Goal: Information Seeking & Learning: Learn about a topic

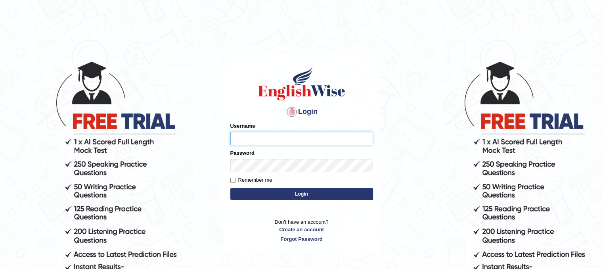
type input "Israr17"
click at [233, 181] on input "Remember me" at bounding box center [232, 180] width 5 height 5
checkbox input "true"
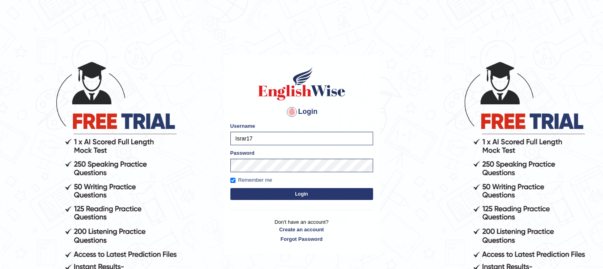
click at [259, 196] on button "Login" at bounding box center [301, 194] width 143 height 12
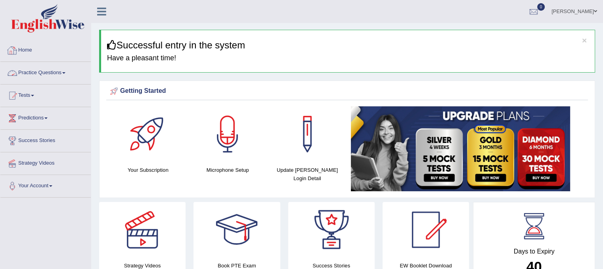
click at [61, 70] on link "Practice Questions" at bounding box center [45, 72] width 90 height 20
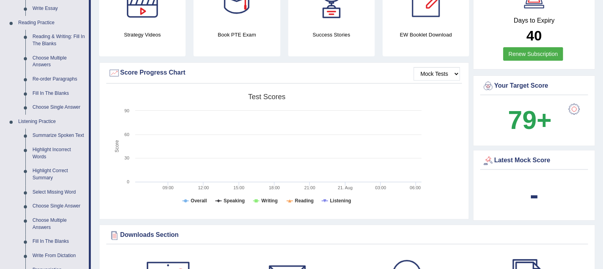
scroll to position [278, 0]
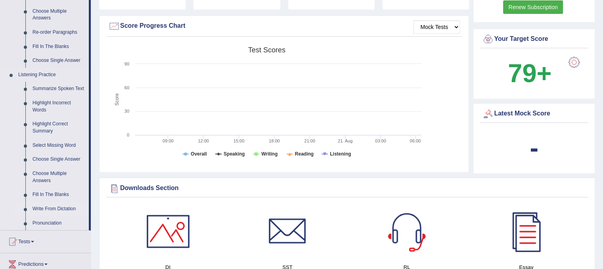
click at [52, 210] on link "Write From Dictation" at bounding box center [59, 209] width 60 height 14
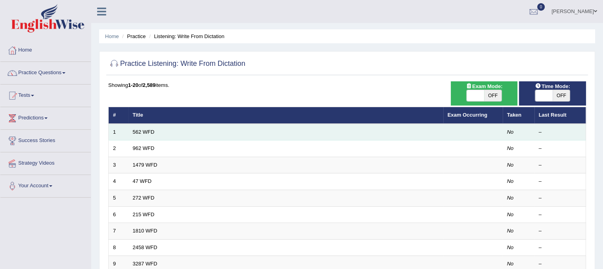
click at [232, 133] on td "562 WFD" at bounding box center [286, 132] width 315 height 17
click at [163, 137] on td "562 WFD" at bounding box center [286, 132] width 315 height 17
click at [150, 131] on link "562 WFD" at bounding box center [144, 132] width 22 height 6
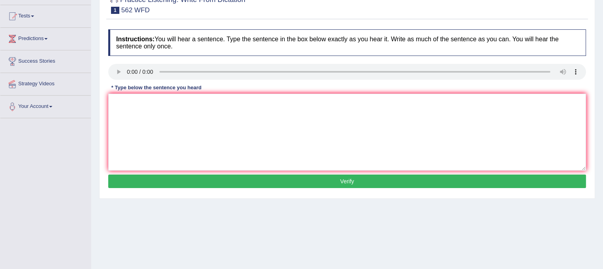
scroll to position [40, 0]
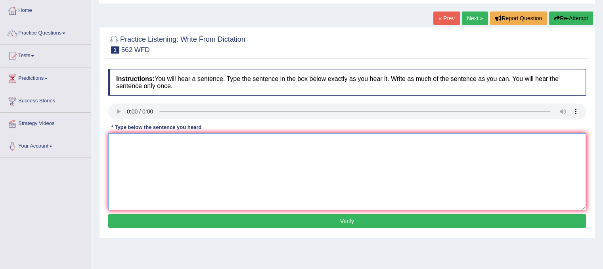
click at [129, 148] on textarea at bounding box center [347, 171] width 478 height 77
type textarea "The gap between the pores did not decrease."
click at [370, 219] on button "Verify" at bounding box center [347, 220] width 478 height 13
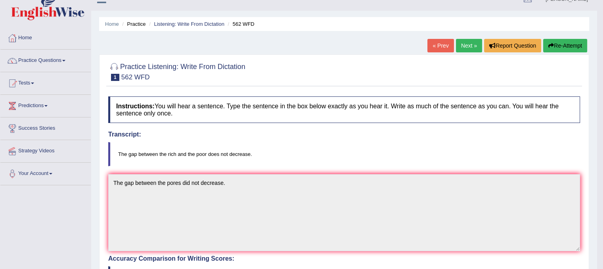
scroll to position [0, 0]
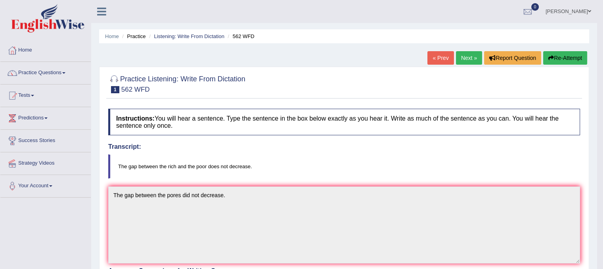
click at [462, 59] on link "Next »" at bounding box center [469, 57] width 26 height 13
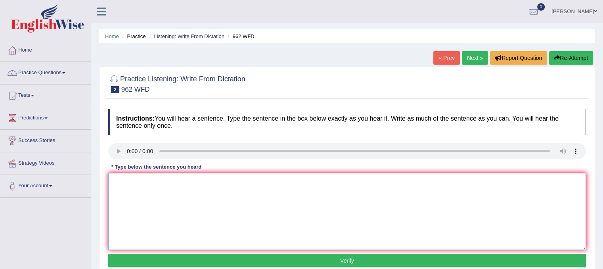
click at [131, 177] on textarea at bounding box center [347, 211] width 478 height 77
type textarea "If you have any question about the exam please rised your hands."
click at [319, 254] on button "Verify" at bounding box center [347, 260] width 478 height 13
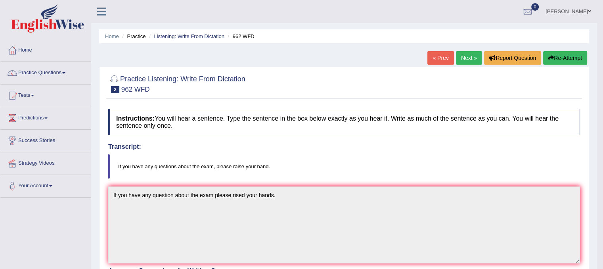
click at [473, 58] on link "Next »" at bounding box center [469, 57] width 26 height 13
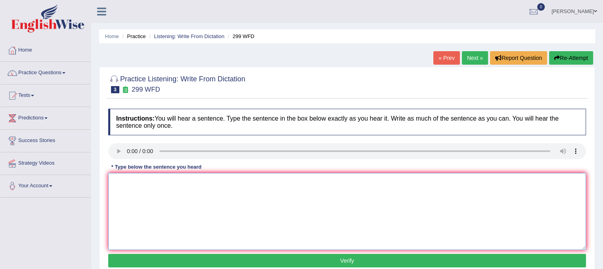
click at [132, 179] on textarea at bounding box center [347, 211] width 478 height 77
type textarea "Students represtitives will be visiting classes forum."
click at [349, 256] on button "Verify" at bounding box center [347, 260] width 478 height 13
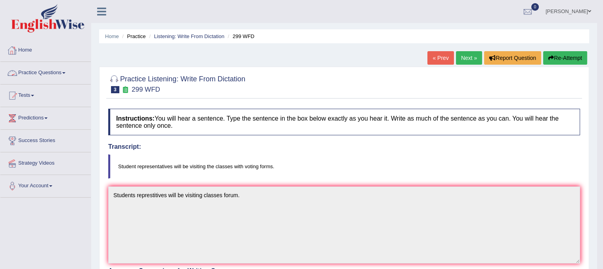
click at [38, 73] on link "Practice Questions" at bounding box center [45, 72] width 90 height 20
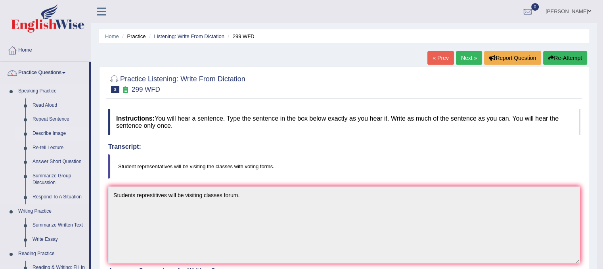
click at [43, 132] on link "Describe Image" at bounding box center [59, 134] width 60 height 14
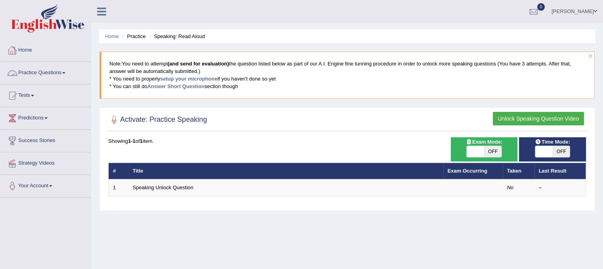
click at [54, 73] on link "Practice Questions" at bounding box center [45, 72] width 90 height 20
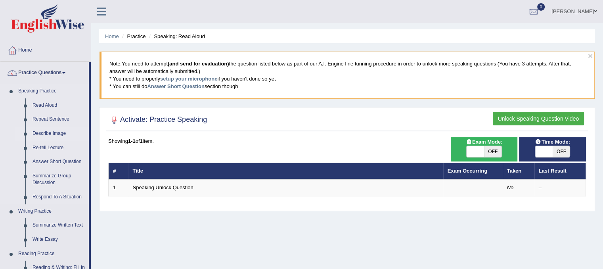
click at [49, 133] on link "Describe Image" at bounding box center [59, 134] width 60 height 14
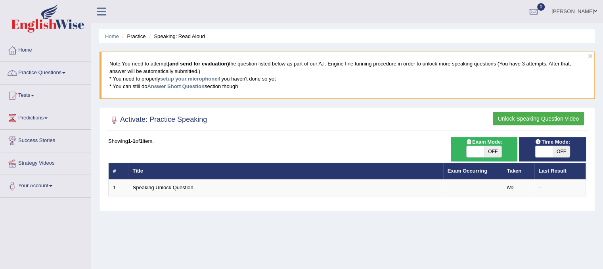
click at [516, 115] on button "Unlock Speaking Question Video" at bounding box center [538, 118] width 91 height 13
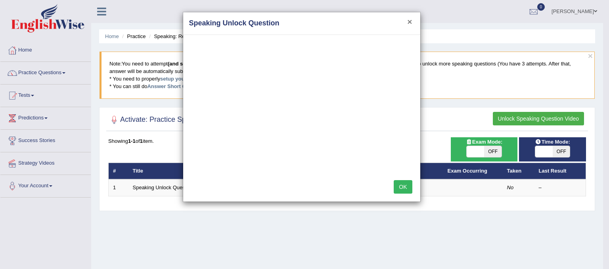
click at [408, 22] on button "×" at bounding box center [409, 21] width 5 height 8
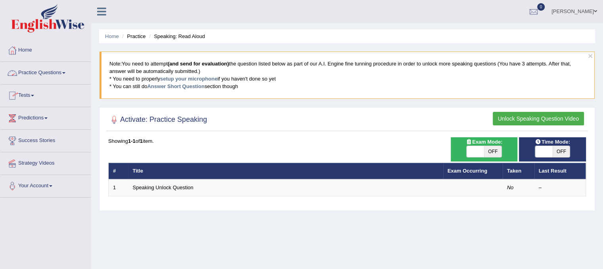
click at [36, 76] on link "Practice Questions" at bounding box center [45, 72] width 90 height 20
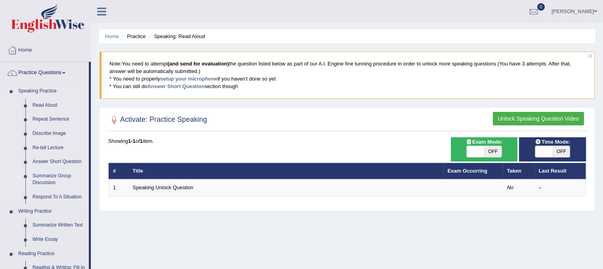
click at [46, 175] on link "Summarize Group Discussion" at bounding box center [59, 179] width 60 height 21
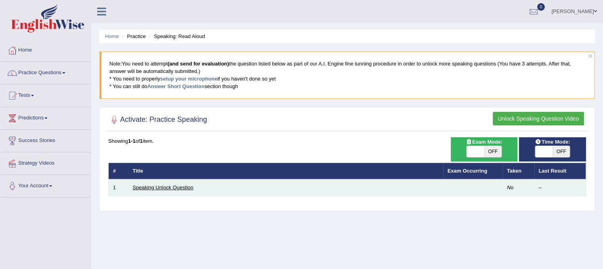
click at [154, 188] on link "Speaking Unlock Question" at bounding box center [163, 187] width 61 height 6
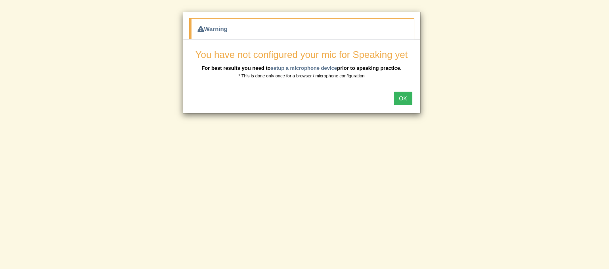
click at [401, 96] on button "OK" at bounding box center [403, 98] width 18 height 13
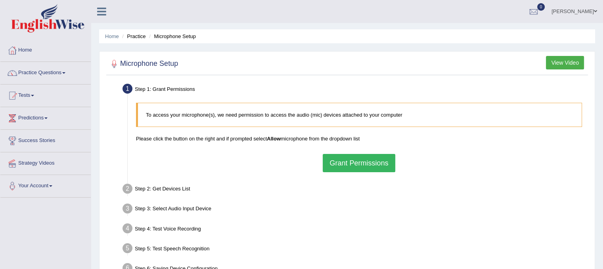
click at [369, 165] on button "Grant Permissions" at bounding box center [359, 163] width 72 height 18
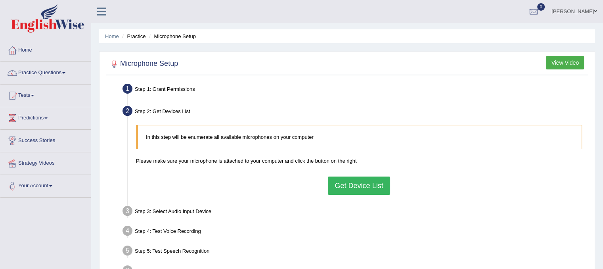
scroll to position [40, 0]
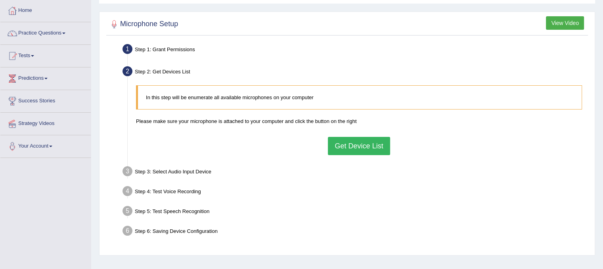
click at [363, 149] on button "Get Device List" at bounding box center [359, 146] width 62 height 18
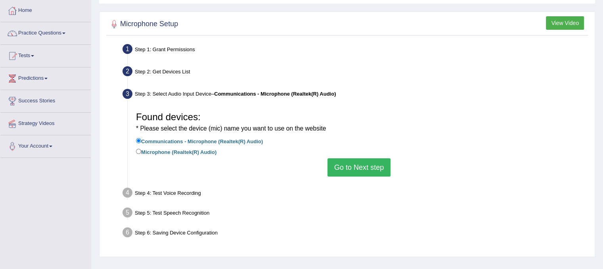
click at [346, 163] on button "Go to Next step" at bounding box center [359, 167] width 63 height 18
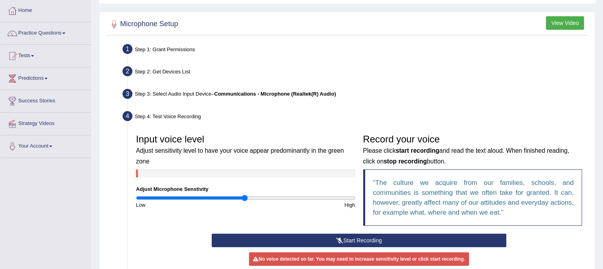
click at [361, 240] on button "Start Recording" at bounding box center [359, 240] width 295 height 13
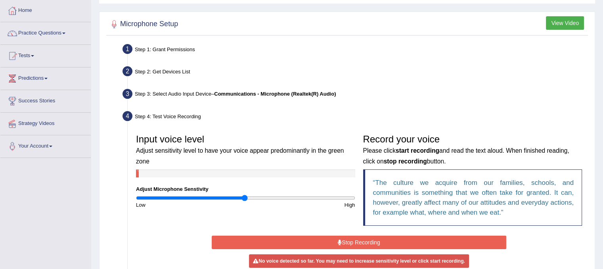
click at [352, 246] on button "Stop Recording" at bounding box center [359, 242] width 295 height 13
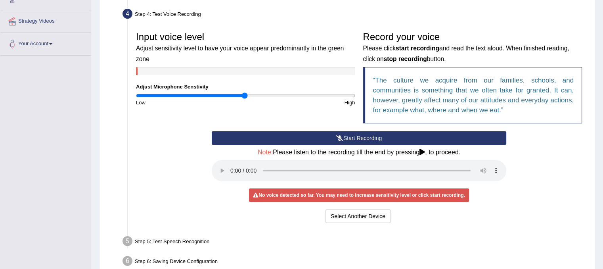
scroll to position [159, 0]
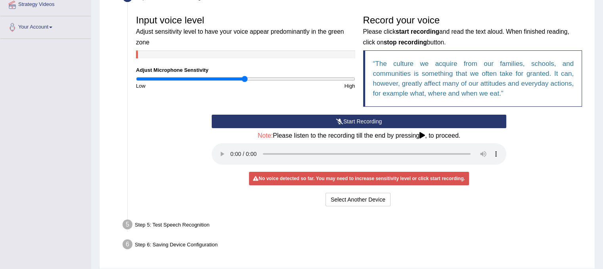
click at [425, 133] on icon at bounding box center [423, 135] width 6 height 6
click at [494, 207] on div "Select Another Device Voice is ok. Go to Next step" at bounding box center [359, 200] width 295 height 15
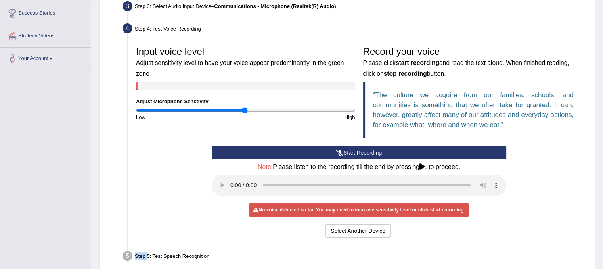
scroll to position [119, 0]
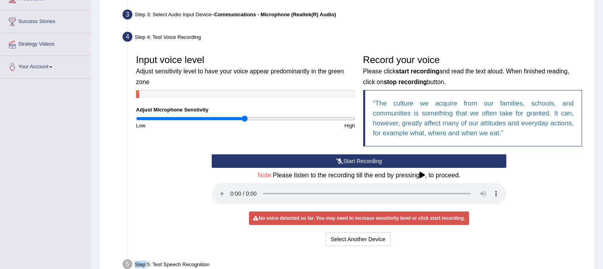
click at [355, 163] on button "Start Recording" at bounding box center [359, 160] width 295 height 13
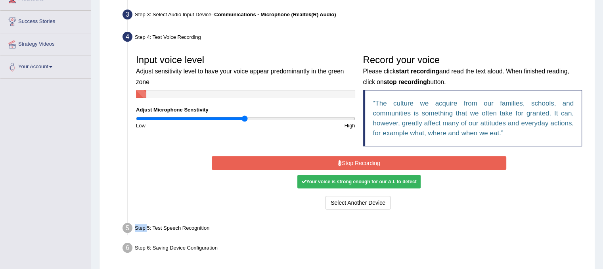
click at [362, 157] on button "Stop Recording" at bounding box center [359, 162] width 295 height 13
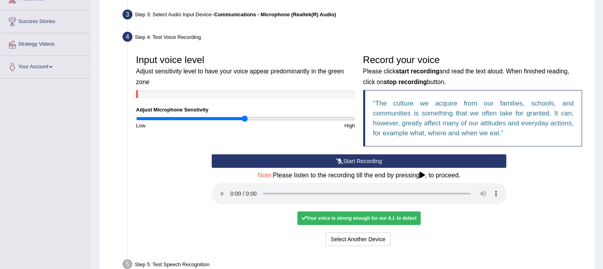
click at [423, 175] on icon at bounding box center [423, 175] width 6 height 6
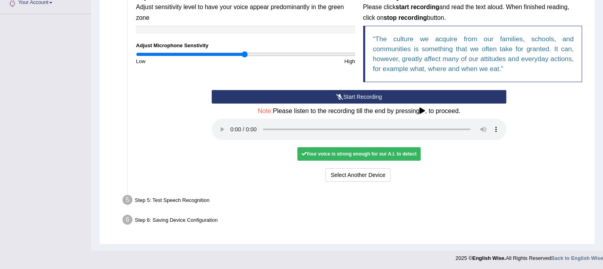
scroll to position [184, 0]
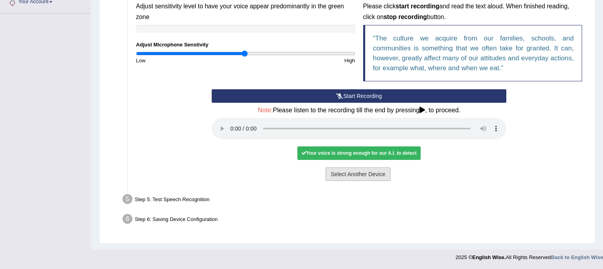
click at [386, 177] on button "Select Another Device" at bounding box center [358, 173] width 65 height 13
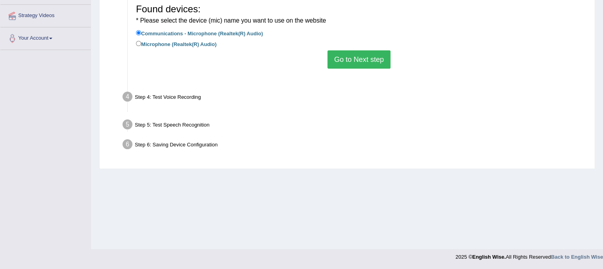
scroll to position [148, 0]
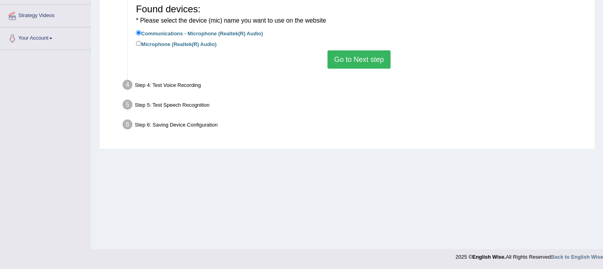
click at [367, 59] on button "Go to Next step" at bounding box center [359, 59] width 63 height 18
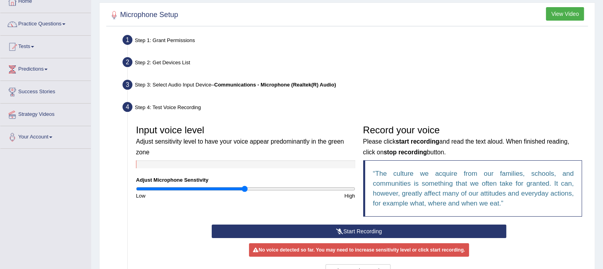
scroll to position [79, 0]
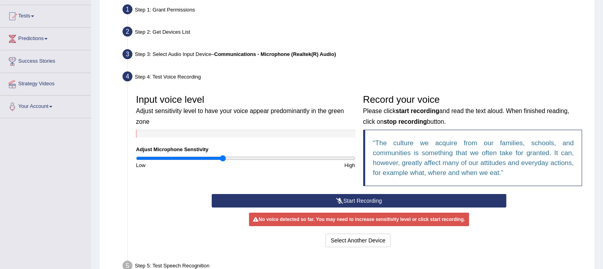
drag, startPoint x: 242, startPoint y: 160, endPoint x: 223, endPoint y: 158, distance: 18.8
type input "0.8"
click at [223, 158] on input "range" at bounding box center [245, 158] width 219 height 6
click at [342, 202] on icon at bounding box center [339, 201] width 7 height 6
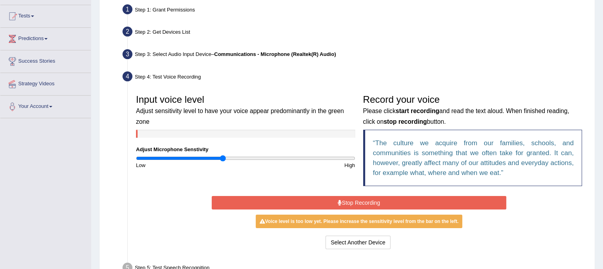
click at [352, 202] on button "Stop Recording" at bounding box center [359, 202] width 295 height 13
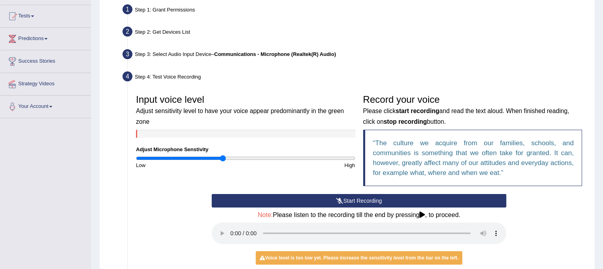
drag, startPoint x: 495, startPoint y: 230, endPoint x: 507, endPoint y: 238, distance: 14.4
click at [507, 238] on div "Start Recording Stop Recording Note: Please listen to the recording till the en…" at bounding box center [359, 241] width 303 height 94
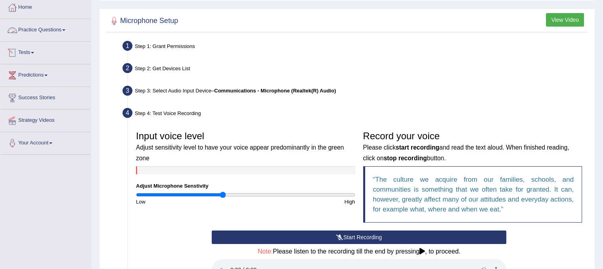
scroll to position [0, 0]
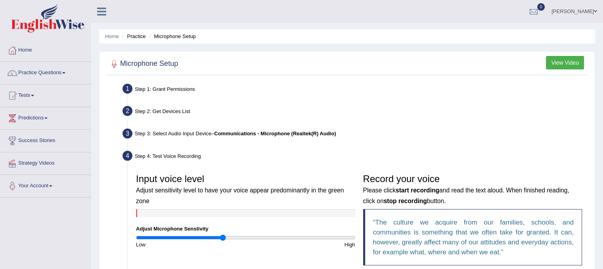
click at [31, 75] on link "Practice Questions" at bounding box center [45, 72] width 90 height 20
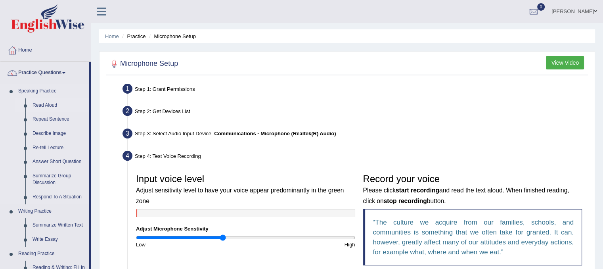
click at [38, 107] on link "Read Aloud" at bounding box center [59, 105] width 60 height 14
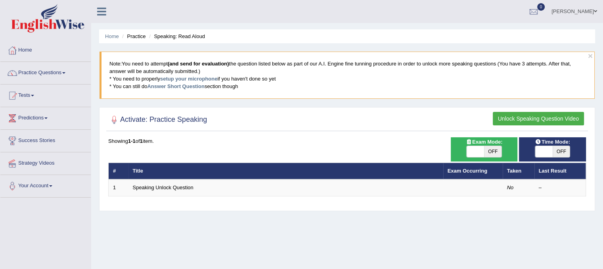
click at [524, 118] on button "Unlock Speaking Question Video" at bounding box center [538, 118] width 91 height 13
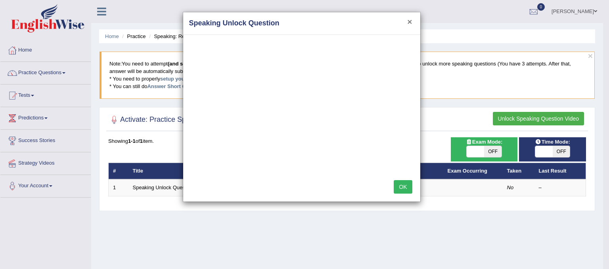
click at [412, 24] on button "×" at bounding box center [409, 21] width 5 height 8
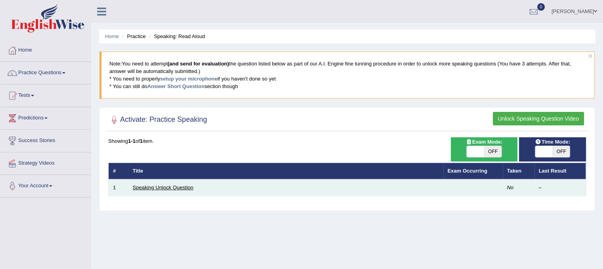
click at [155, 189] on link "Speaking Unlock Question" at bounding box center [163, 187] width 61 height 6
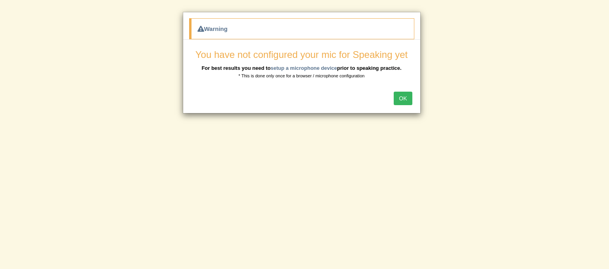
click at [400, 98] on button "OK" at bounding box center [403, 98] width 18 height 13
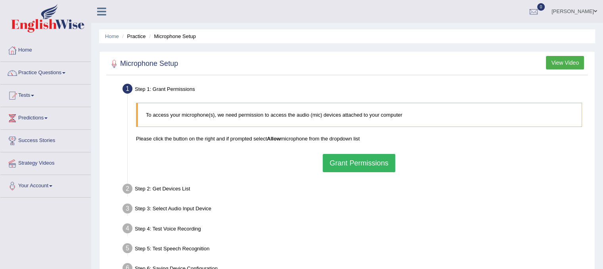
click at [344, 167] on button "Grant Permissions" at bounding box center [359, 163] width 72 height 18
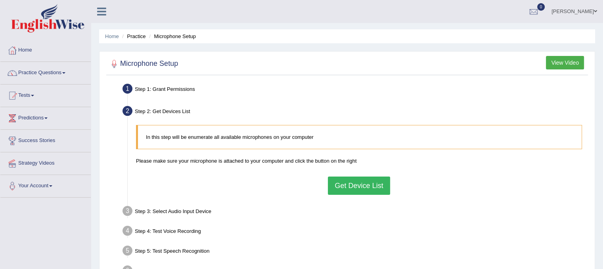
click at [342, 183] on button "Get Device List" at bounding box center [359, 186] width 62 height 18
click at [342, 183] on div "In this step will be enumerate all available microphones on your computer Pleas…" at bounding box center [359, 159] width 454 height 77
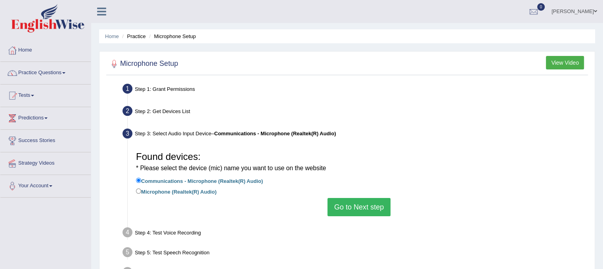
click at [151, 192] on label "Microphone (Realtek(R) Audio)" at bounding box center [176, 191] width 81 height 9
click at [141, 192] on input "Microphone (Realtek(R) Audio)" at bounding box center [138, 190] width 5 height 5
radio input "true"
click at [350, 209] on button "Go to Next step" at bounding box center [359, 207] width 63 height 18
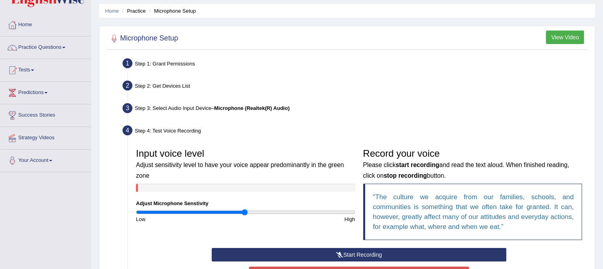
scroll to position [79, 0]
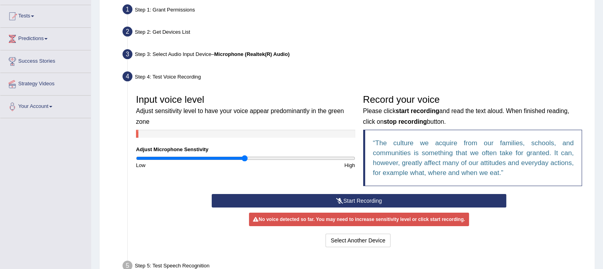
click at [333, 200] on button "Start Recording" at bounding box center [359, 200] width 295 height 13
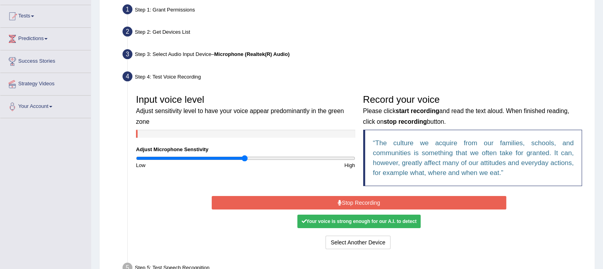
click at [338, 202] on icon at bounding box center [340, 203] width 4 height 6
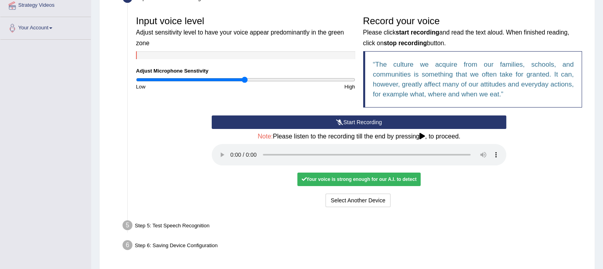
scroll to position [159, 0]
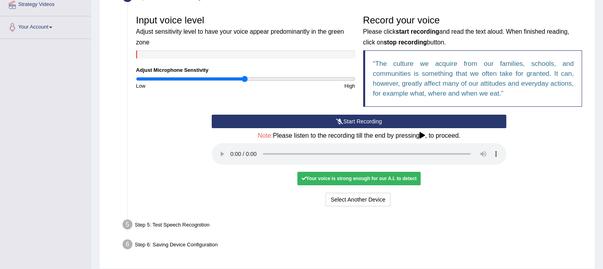
click at [345, 178] on div "Your voice is strong enough for our A.I. to detect" at bounding box center [359, 178] width 123 height 13
click at [362, 211] on div "Input voice level Adjust sensitivity level to have your voice appear predominan…" at bounding box center [359, 109] width 454 height 205
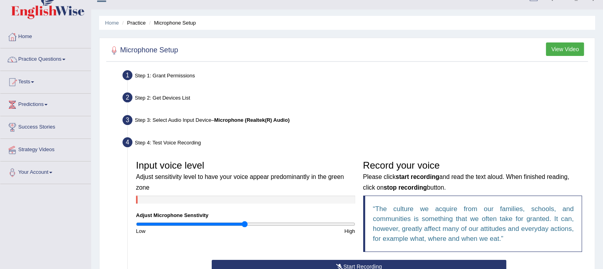
scroll to position [0, 0]
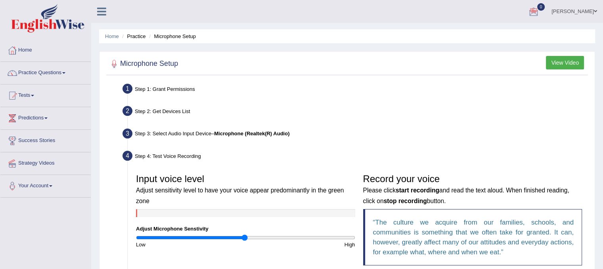
click at [567, 64] on button "View Video" at bounding box center [565, 62] width 38 height 13
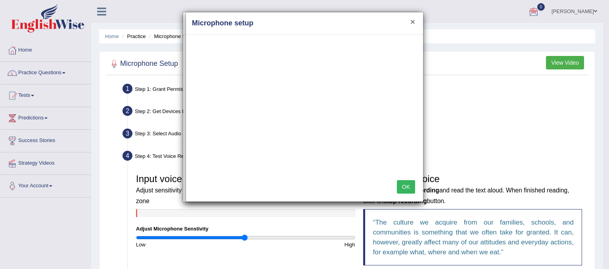
click at [413, 21] on button "×" at bounding box center [413, 21] width 5 height 8
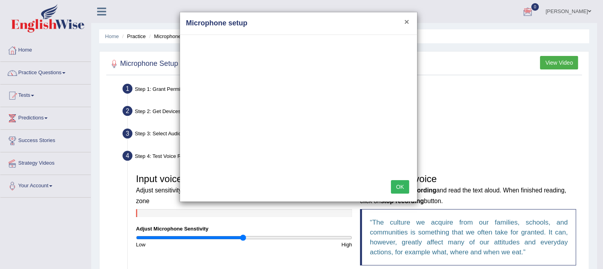
click at [405, 24] on button "×" at bounding box center [407, 21] width 5 height 8
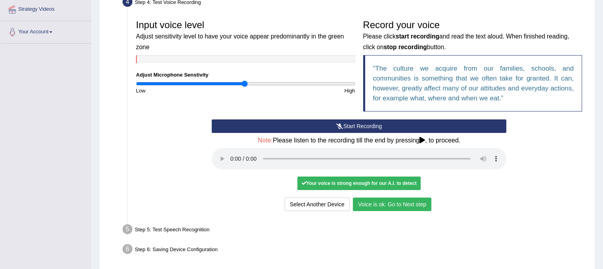
scroll to position [159, 0]
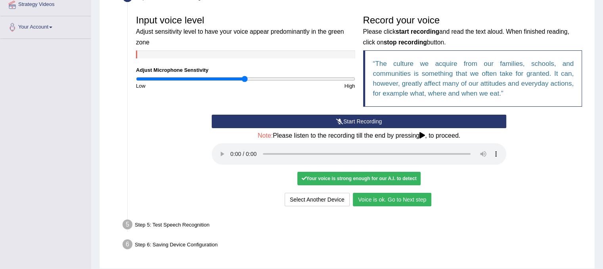
click at [394, 196] on button "Voice is ok. Go to Next step" at bounding box center [392, 199] width 79 height 13
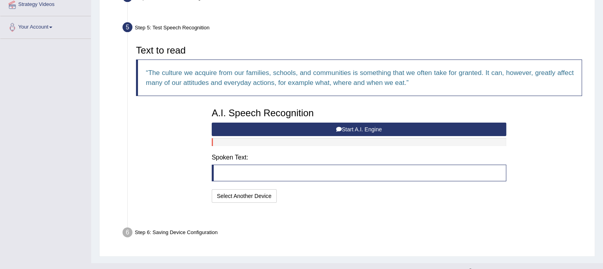
scroll to position [153, 0]
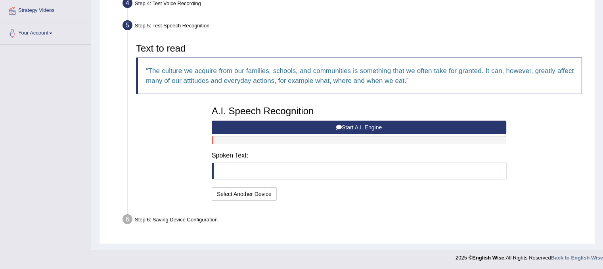
click at [280, 170] on blockquote at bounding box center [359, 171] width 295 height 17
click at [370, 128] on button "Start A.I. Engine" at bounding box center [359, 127] width 295 height 13
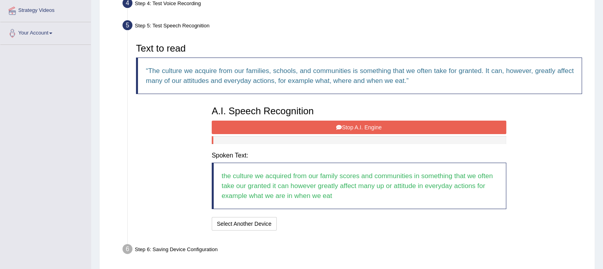
click at [374, 123] on button "Stop A.I. Engine" at bounding box center [359, 127] width 295 height 13
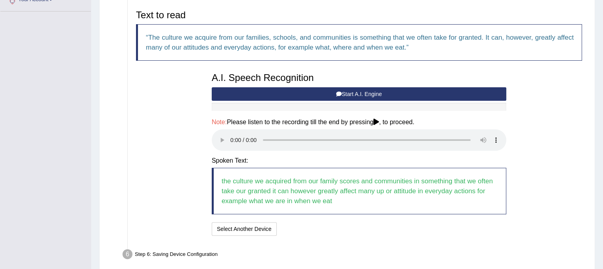
scroll to position [221, 0]
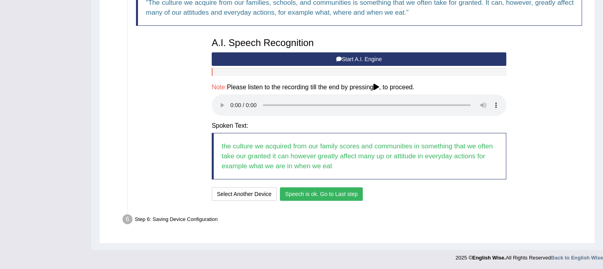
click at [321, 192] on button "Speech is ok. Go to Last step" at bounding box center [321, 193] width 83 height 13
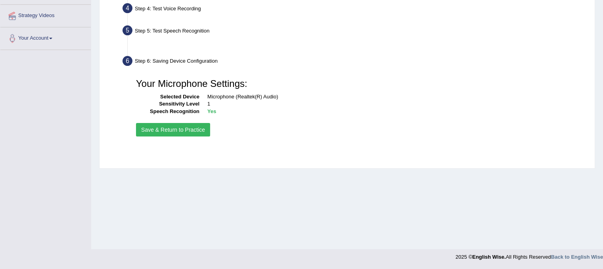
scroll to position [148, 0]
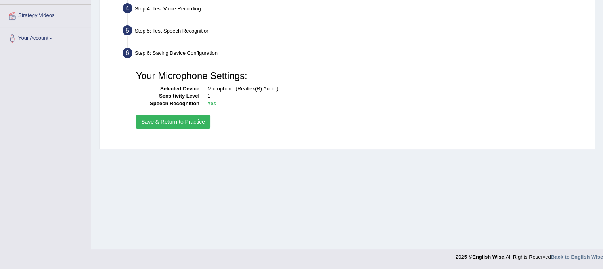
click at [194, 121] on button "Save & Return to Practice" at bounding box center [173, 121] width 74 height 13
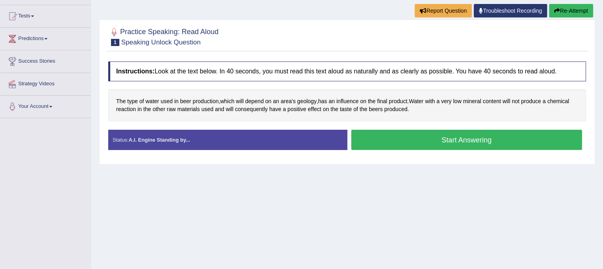
scroll to position [40, 0]
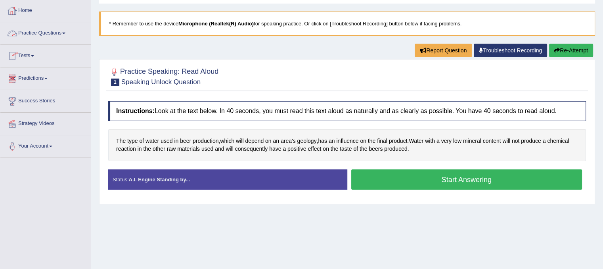
click at [57, 37] on link "Practice Questions" at bounding box center [45, 32] width 90 height 20
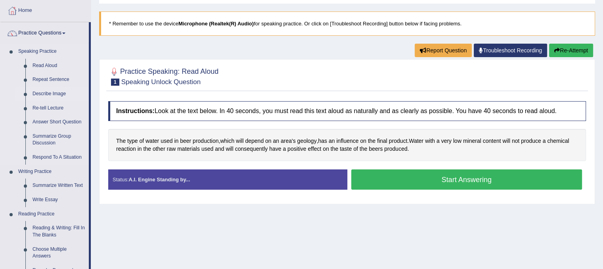
click at [45, 91] on link "Describe Image" at bounding box center [59, 94] width 60 height 14
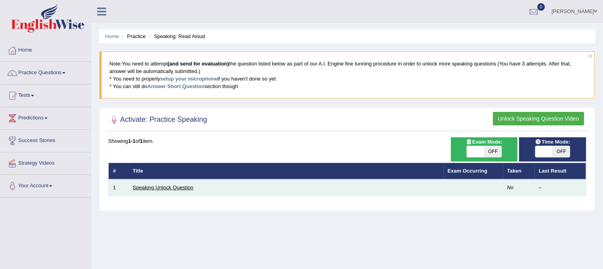
click at [156, 185] on link "Speaking Unlock Question" at bounding box center [163, 187] width 61 height 6
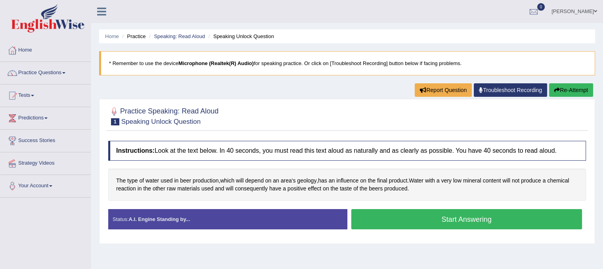
click at [509, 221] on button "Start Answering" at bounding box center [466, 219] width 231 height 20
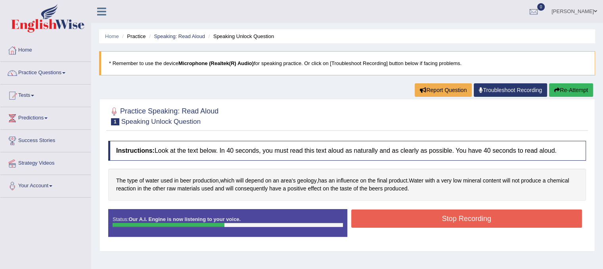
click at [509, 221] on button "Stop Recording" at bounding box center [466, 218] width 231 height 18
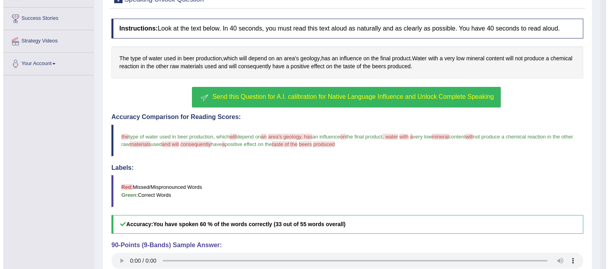
scroll to position [190, 0]
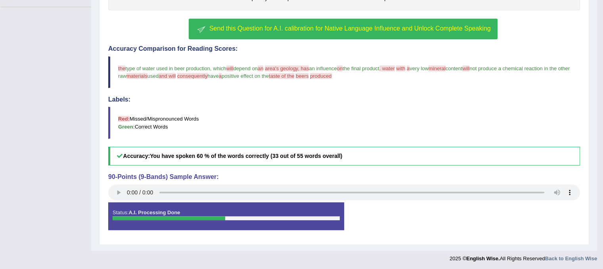
click at [267, 29] on span "Send this Question for A.I. calibration for Native Language Influence and Unloc…" at bounding box center [350, 28] width 282 height 7
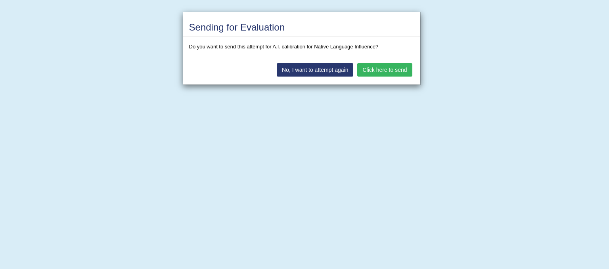
click at [292, 70] on button "No, I want to attempt again" at bounding box center [315, 69] width 77 height 13
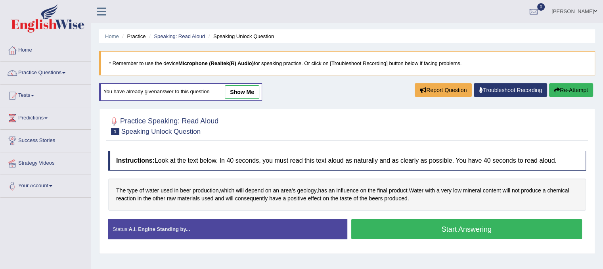
scroll to position [148, 0]
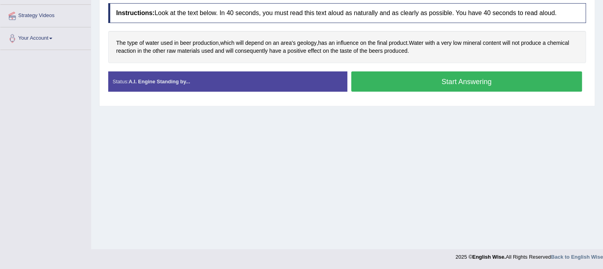
click at [424, 76] on button "Start Answering" at bounding box center [466, 81] width 231 height 20
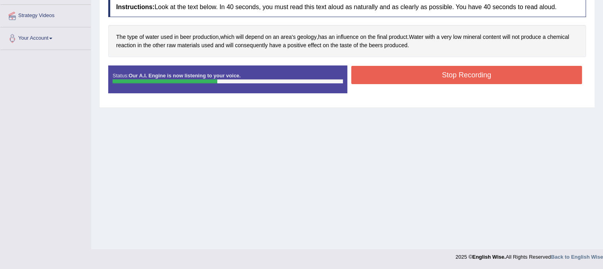
click at [425, 73] on button "Stop Recording" at bounding box center [466, 75] width 231 height 18
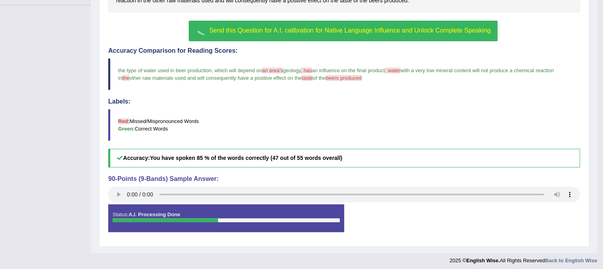
scroll to position [194, 0]
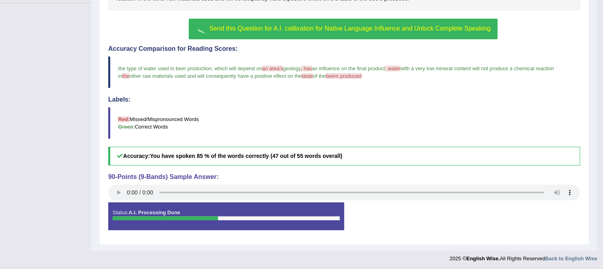
click at [236, 27] on span "Send this Question for A.I. calibration for Native Language Influence and Unloc…" at bounding box center [350, 28] width 282 height 7
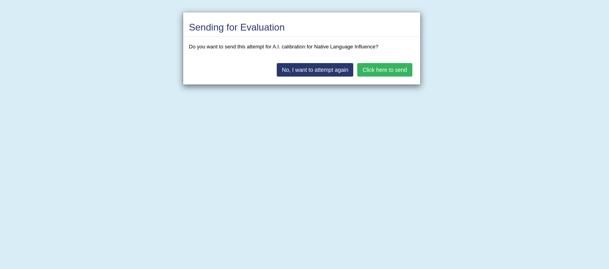
click at [391, 71] on button "Click here to send" at bounding box center [384, 69] width 55 height 13
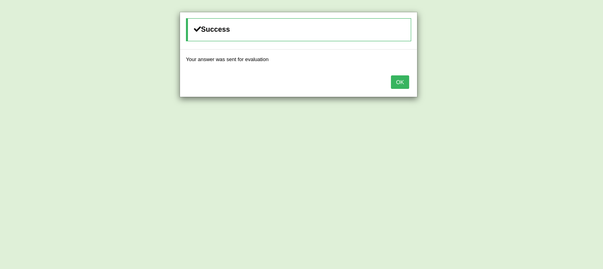
click at [404, 83] on button "OK" at bounding box center [400, 81] width 18 height 13
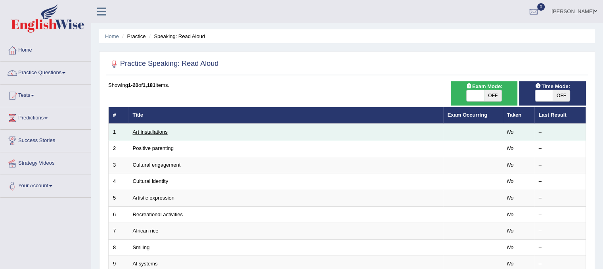
click at [157, 133] on link "Art installations" at bounding box center [150, 132] width 35 height 6
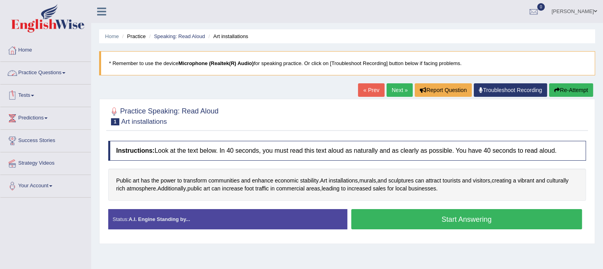
click at [52, 73] on link "Practice Questions" at bounding box center [45, 72] width 90 height 20
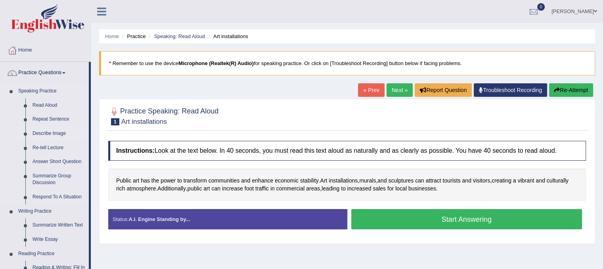
click at [40, 134] on link "Describe Image" at bounding box center [59, 134] width 60 height 14
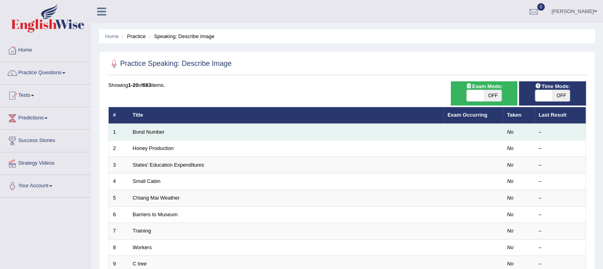
click at [159, 135] on td "Bond Number" at bounding box center [286, 132] width 315 height 17
click at [152, 131] on link "Bond Number" at bounding box center [149, 132] width 32 height 6
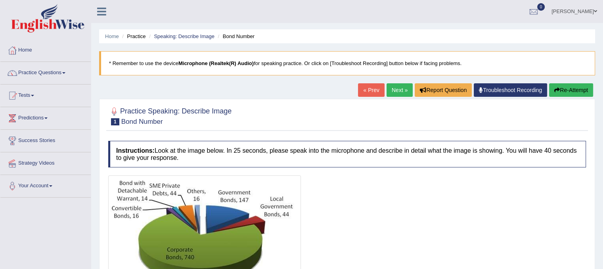
click at [396, 88] on link "Next »" at bounding box center [400, 89] width 26 height 13
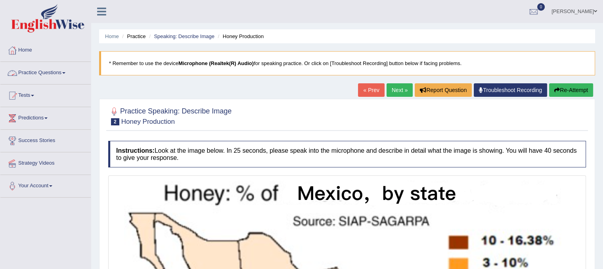
click at [38, 73] on link "Practice Questions" at bounding box center [45, 72] width 90 height 20
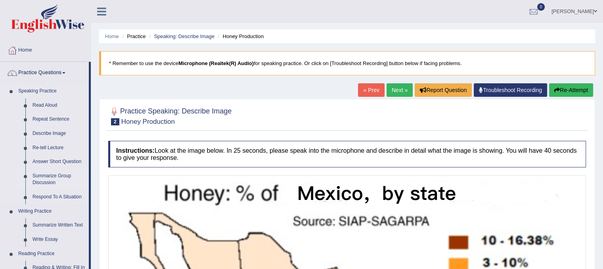
click at [49, 177] on link "Summarize Group Discussion" at bounding box center [59, 179] width 60 height 21
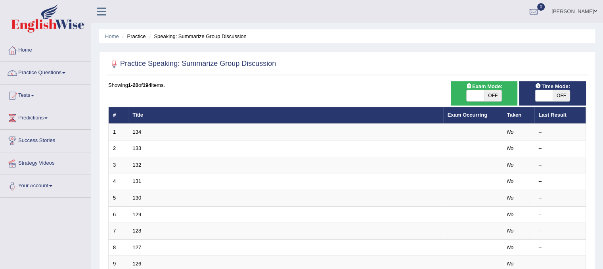
click at [22, 51] on link "Home" at bounding box center [45, 49] width 90 height 20
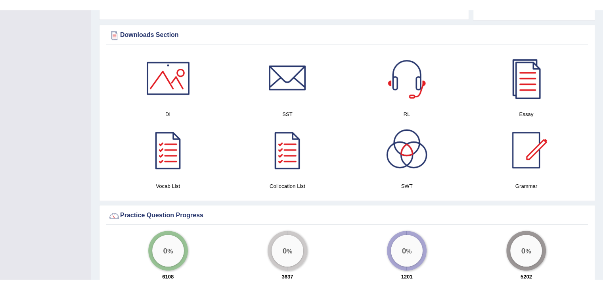
scroll to position [397, 0]
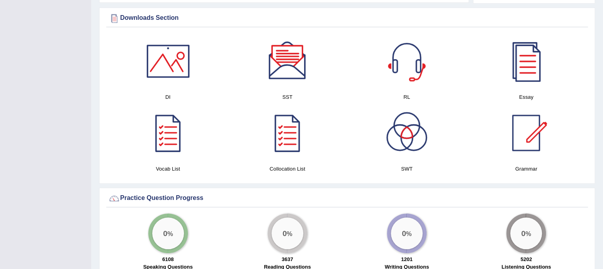
click at [292, 54] on div at bounding box center [288, 61] width 56 height 56
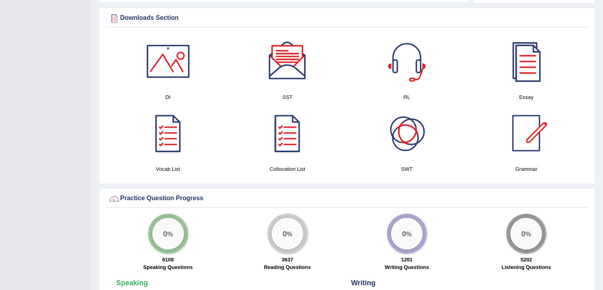
click at [419, 67] on div at bounding box center [407, 61] width 56 height 56
click at [284, 56] on div at bounding box center [288, 61] width 56 height 56
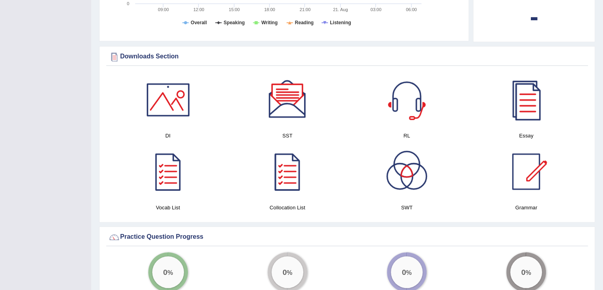
scroll to position [317, 0]
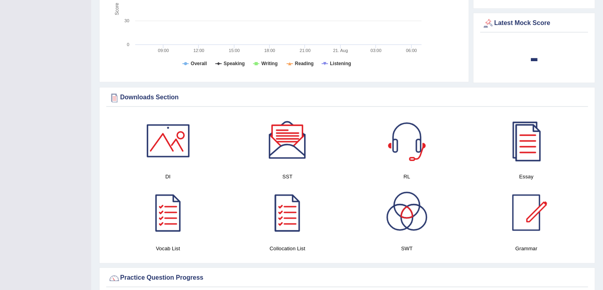
click at [175, 139] on div at bounding box center [168, 141] width 56 height 56
click at [307, 140] on div at bounding box center [288, 141] width 56 height 56
click at [398, 217] on div at bounding box center [407, 212] width 56 height 56
click at [530, 127] on div at bounding box center [527, 141] width 56 height 56
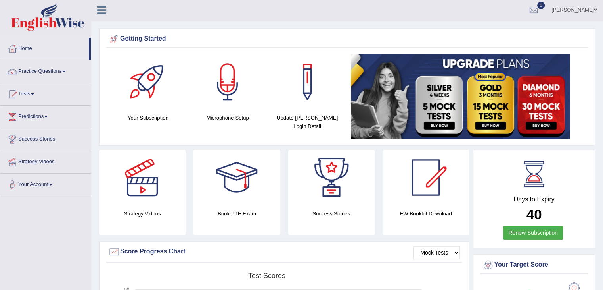
scroll to position [0, 0]
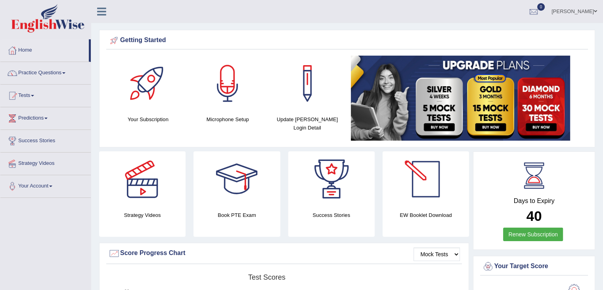
click at [432, 181] on div at bounding box center [426, 179] width 56 height 56
